Goal: Navigation & Orientation: Find specific page/section

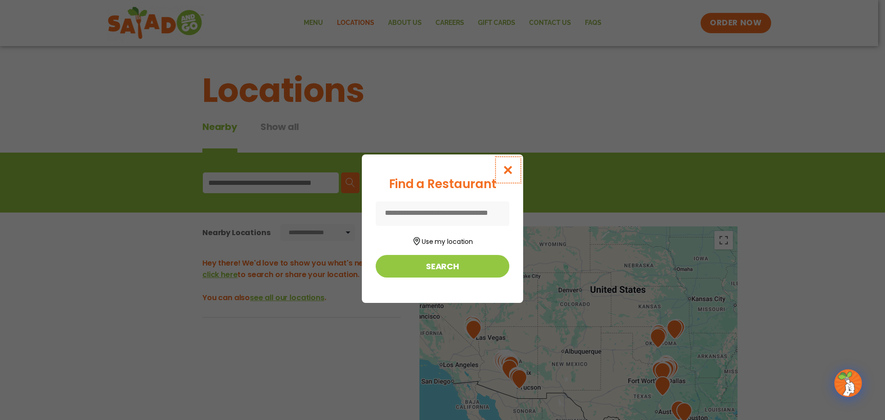
click at [512, 171] on icon "Close modal" at bounding box center [509, 170] width 12 height 10
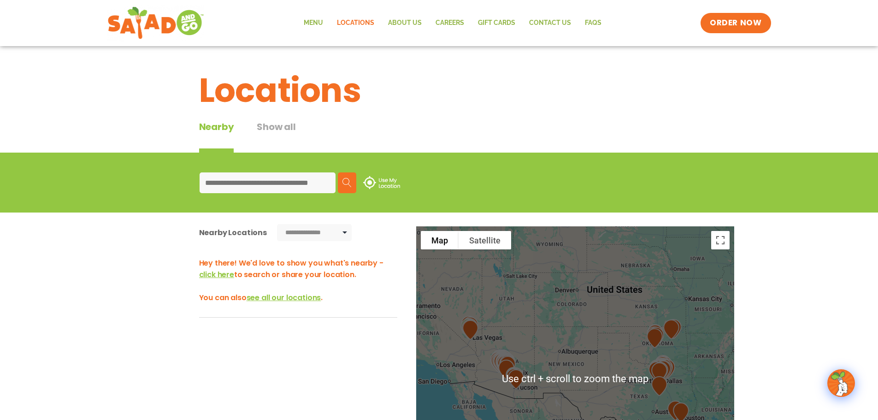
click at [626, 362] on div at bounding box center [575, 378] width 318 height 305
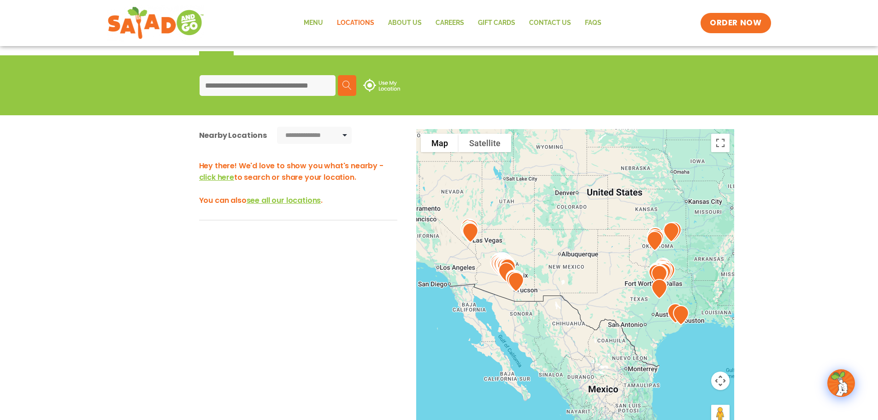
scroll to position [138, 0]
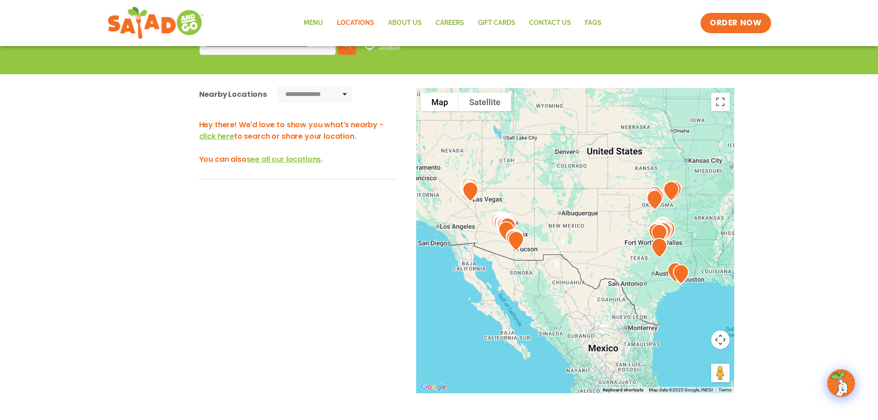
click at [598, 242] on div at bounding box center [575, 240] width 318 height 305
click at [601, 243] on div at bounding box center [575, 240] width 318 height 305
click at [639, 198] on div at bounding box center [575, 240] width 318 height 305
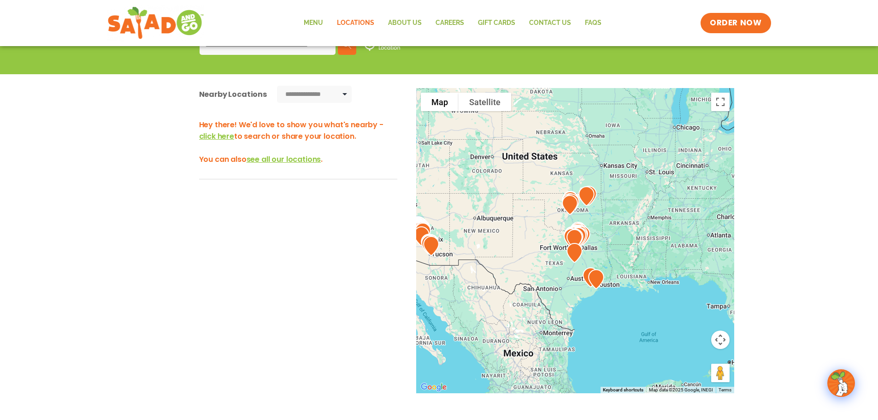
drag, startPoint x: 645, startPoint y: 218, endPoint x: 536, endPoint y: 224, distance: 109.4
click at [536, 224] on div at bounding box center [575, 240] width 318 height 305
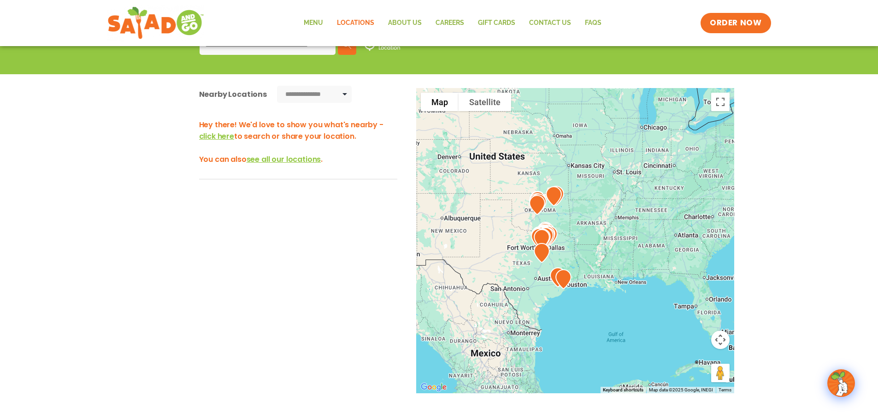
click at [549, 218] on img at bounding box center [546, 231] width 24 height 27
click at [552, 205] on img at bounding box center [554, 196] width 24 height 27
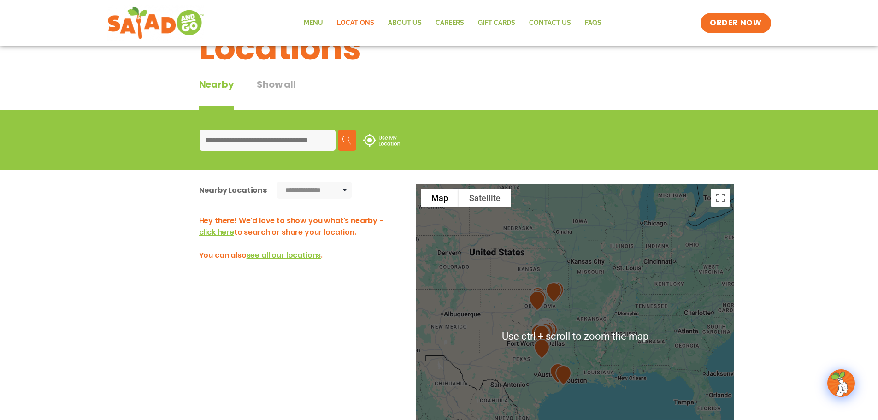
scroll to position [46, 0]
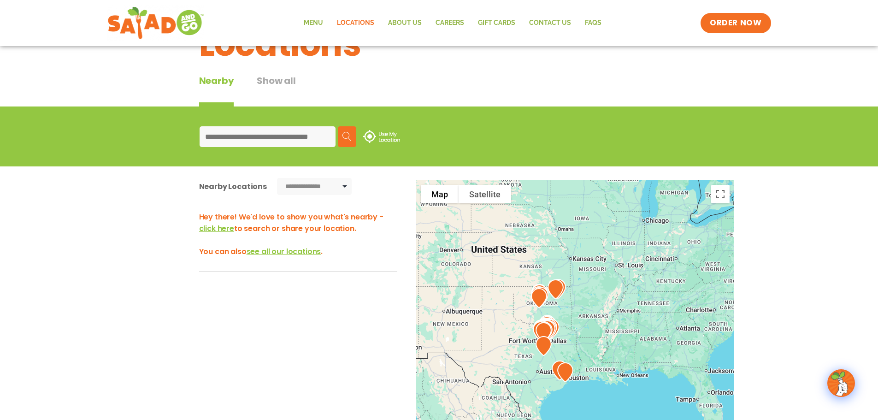
drag, startPoint x: 572, startPoint y: 318, endPoint x: 580, endPoint y: 327, distance: 12.8
click at [580, 327] on div at bounding box center [575, 332] width 318 height 305
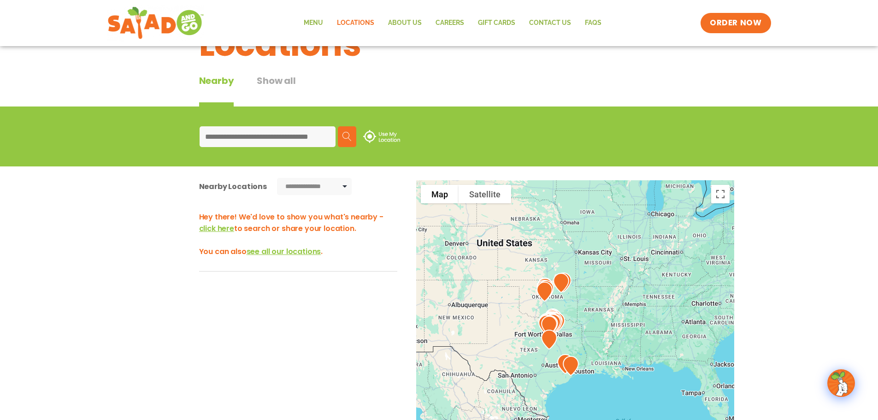
drag, startPoint x: 584, startPoint y: 334, endPoint x: 584, endPoint y: 318, distance: 15.7
click at [584, 318] on div at bounding box center [575, 332] width 318 height 305
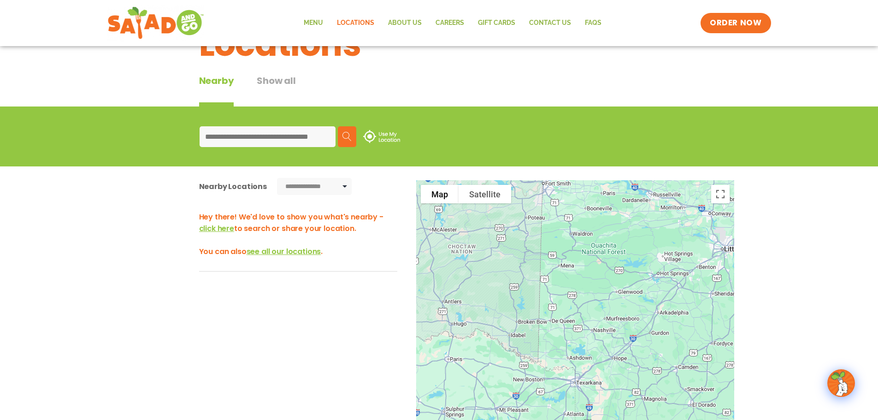
click at [238, 138] on input at bounding box center [268, 136] width 136 height 21
click at [687, 56] on div "Locations" at bounding box center [439, 44] width 503 height 50
click at [723, 20] on span "ORDER NOW" at bounding box center [735, 23] width 57 height 12
